Goal: Entertainment & Leisure: Consume media (video, audio)

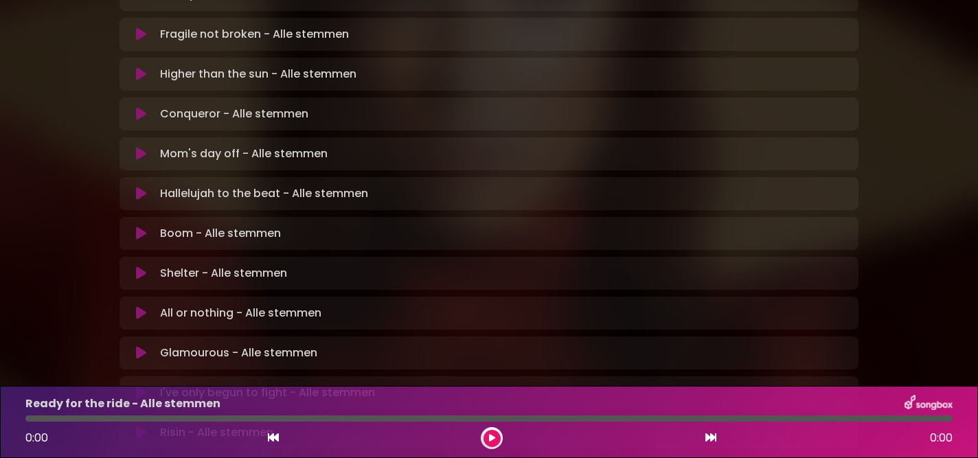
scroll to position [355, 0]
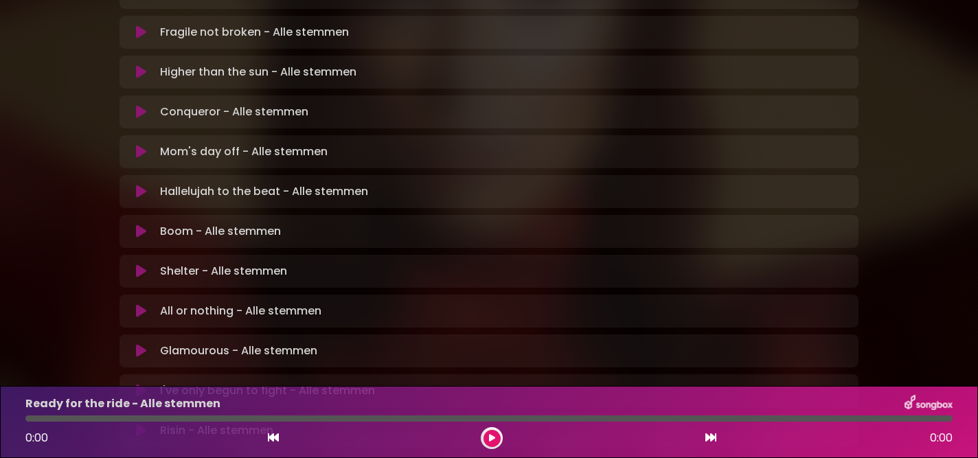
click at [141, 264] on icon at bounding box center [141, 271] width 10 height 14
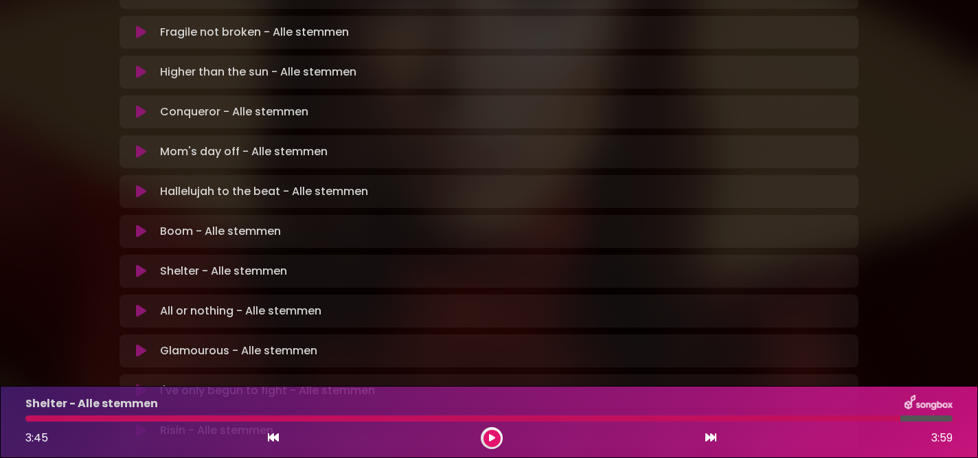
click at [286, 335] on div "Glamourous - Alle stemmen Loading Track... Name" at bounding box center [489, 351] width 739 height 33
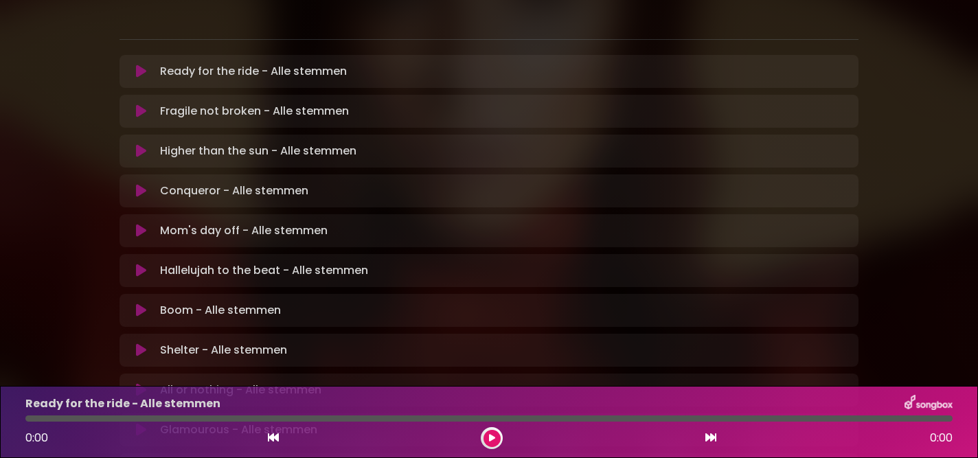
scroll to position [286, 0]
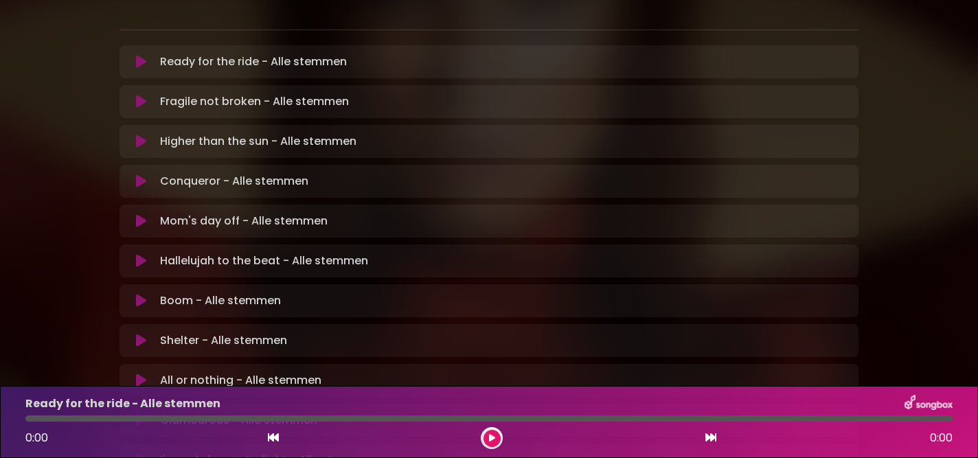
click at [138, 334] on icon at bounding box center [141, 341] width 10 height 14
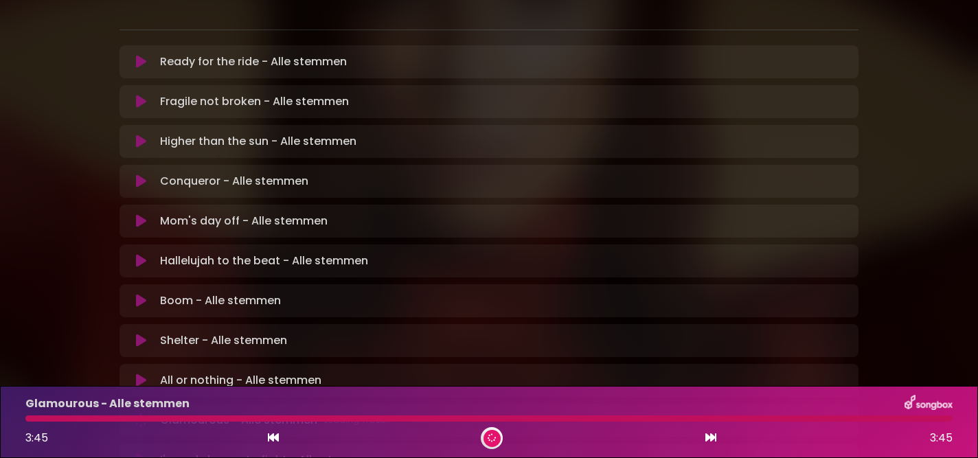
click at [270, 441] on icon at bounding box center [273, 437] width 11 height 11
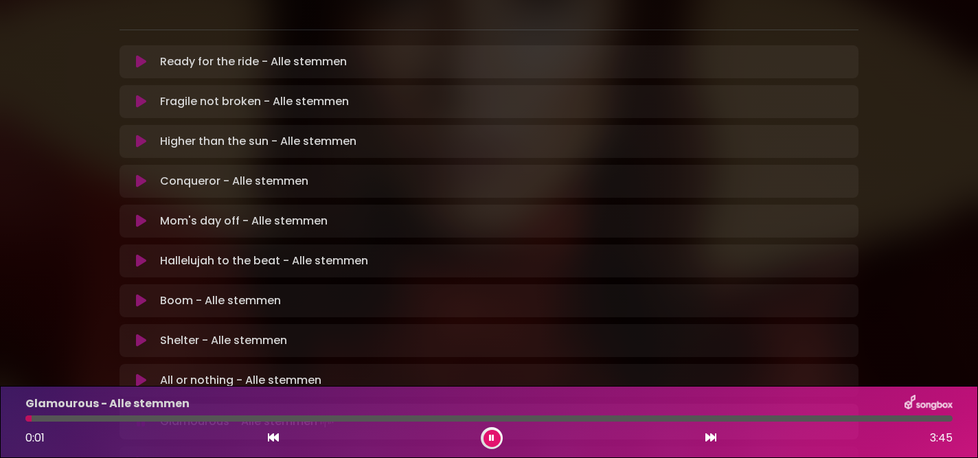
click at [212, 372] on p "All or nothing - Alle stemmen Loading Track..." at bounding box center [240, 380] width 161 height 16
click at [147, 374] on button at bounding box center [141, 381] width 27 height 14
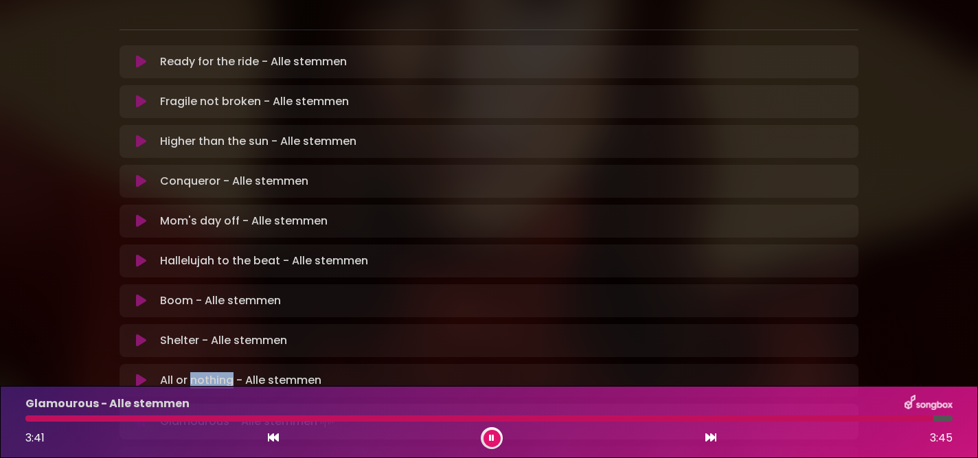
click at [146, 374] on button at bounding box center [141, 381] width 27 height 14
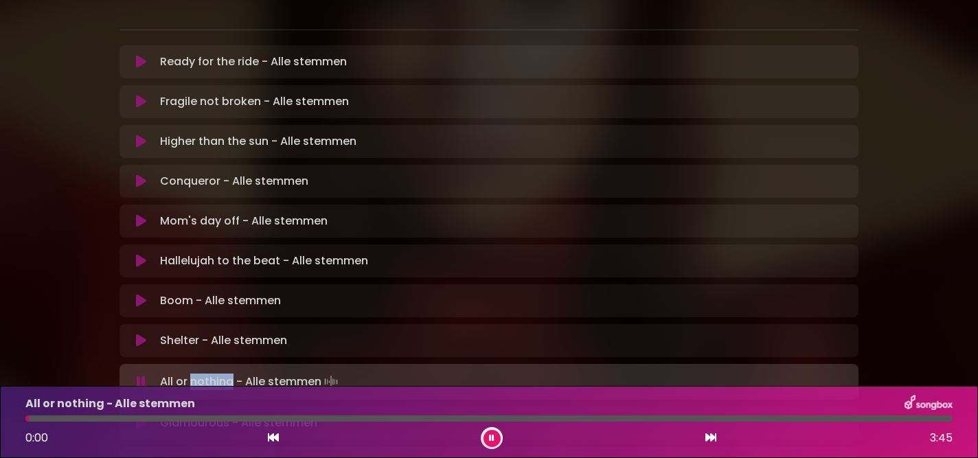
click at [496, 440] on button at bounding box center [492, 438] width 17 height 17
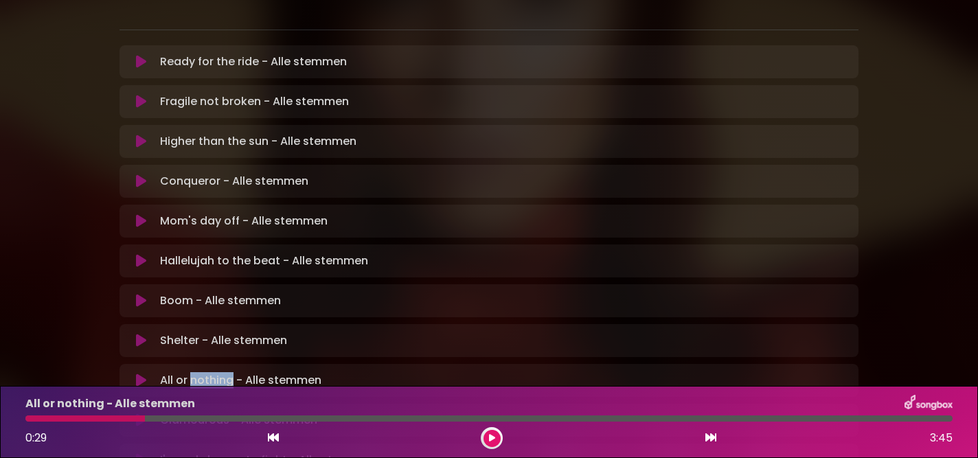
click at [493, 437] on icon at bounding box center [491, 438] width 7 height 9
